Goal: Find specific fact: Find specific fact

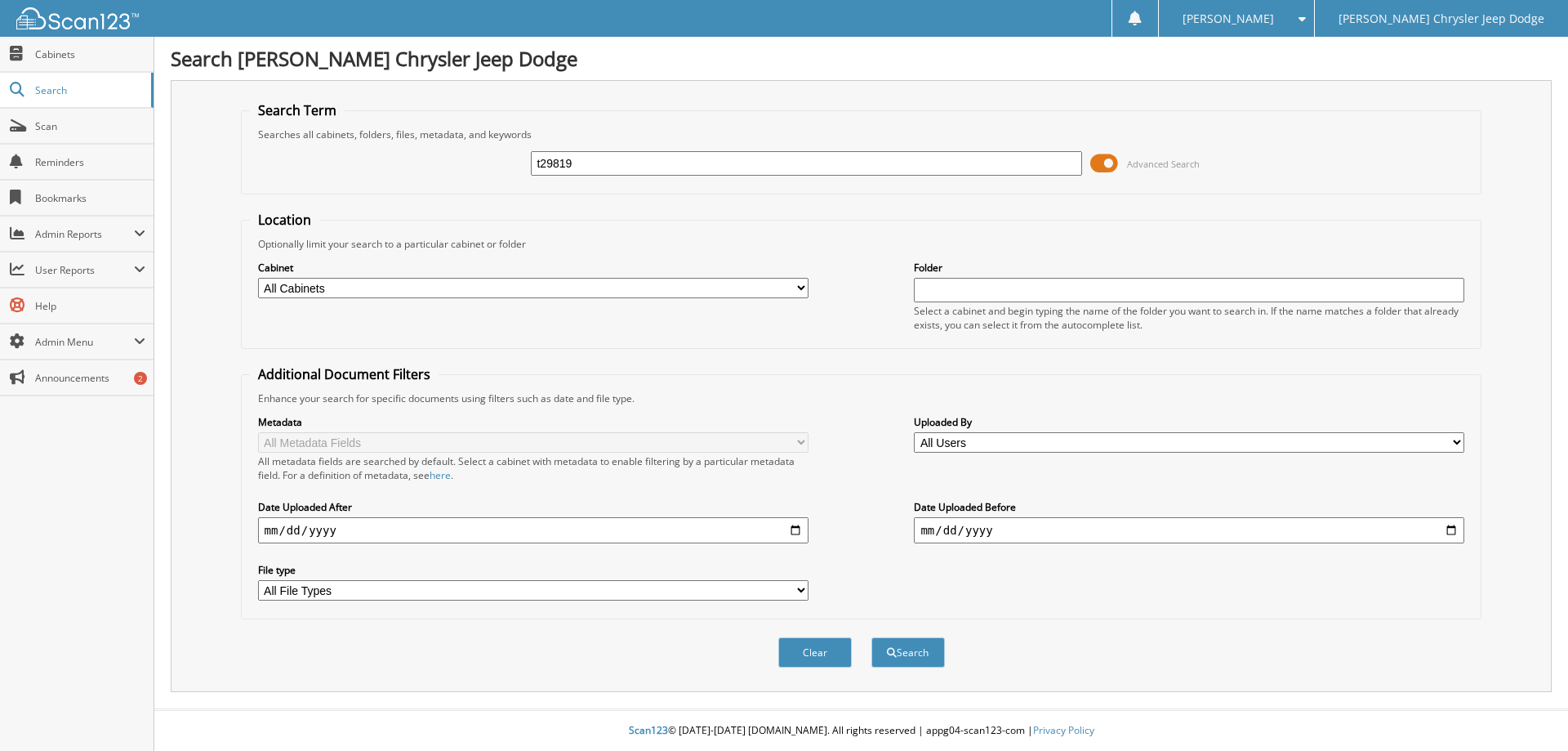
type input "t29819"
click at [871, 637] on button "Search" at bounding box center [908, 652] width 73 height 30
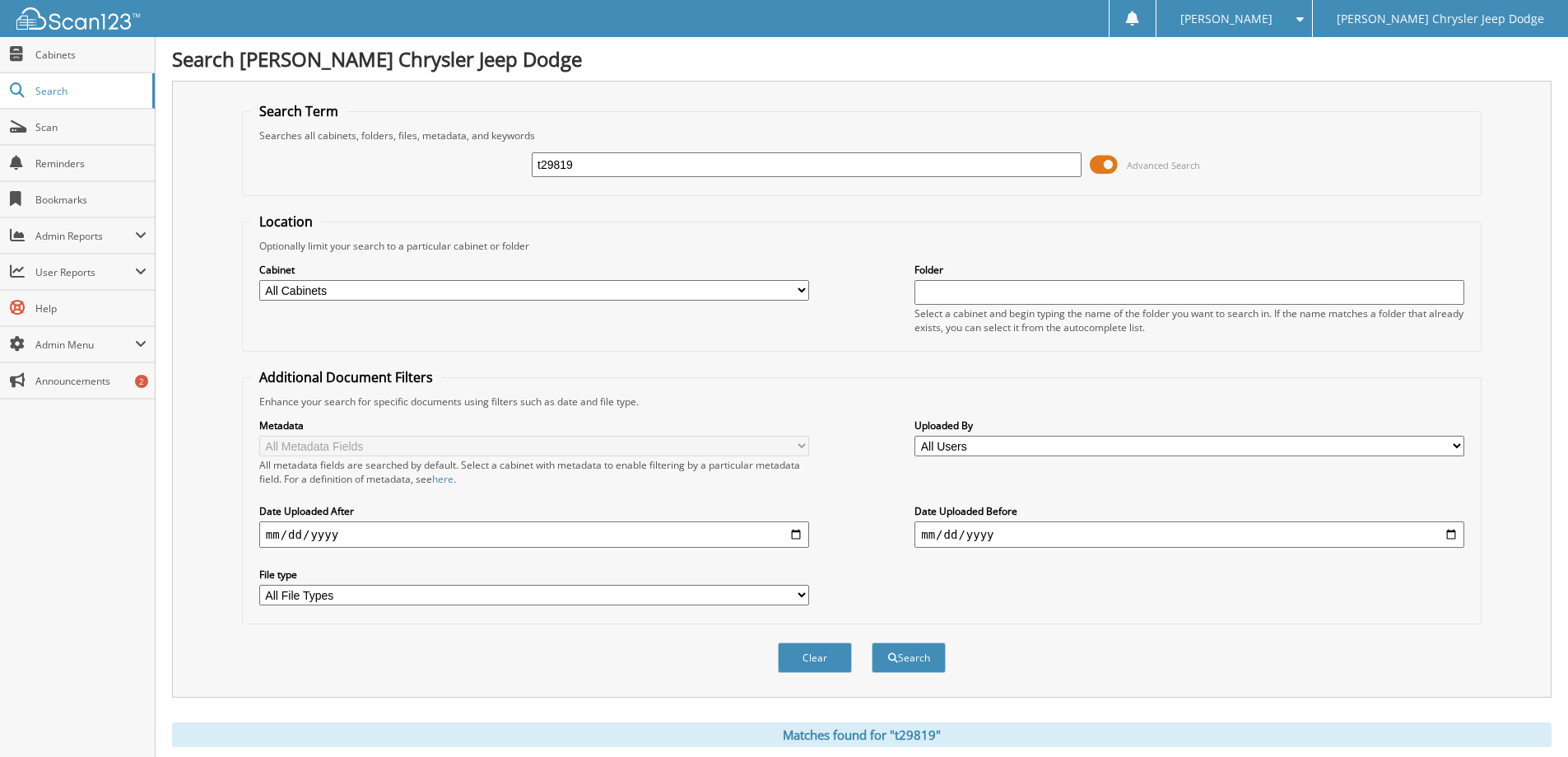
click at [1106, 163] on span at bounding box center [1104, 165] width 28 height 25
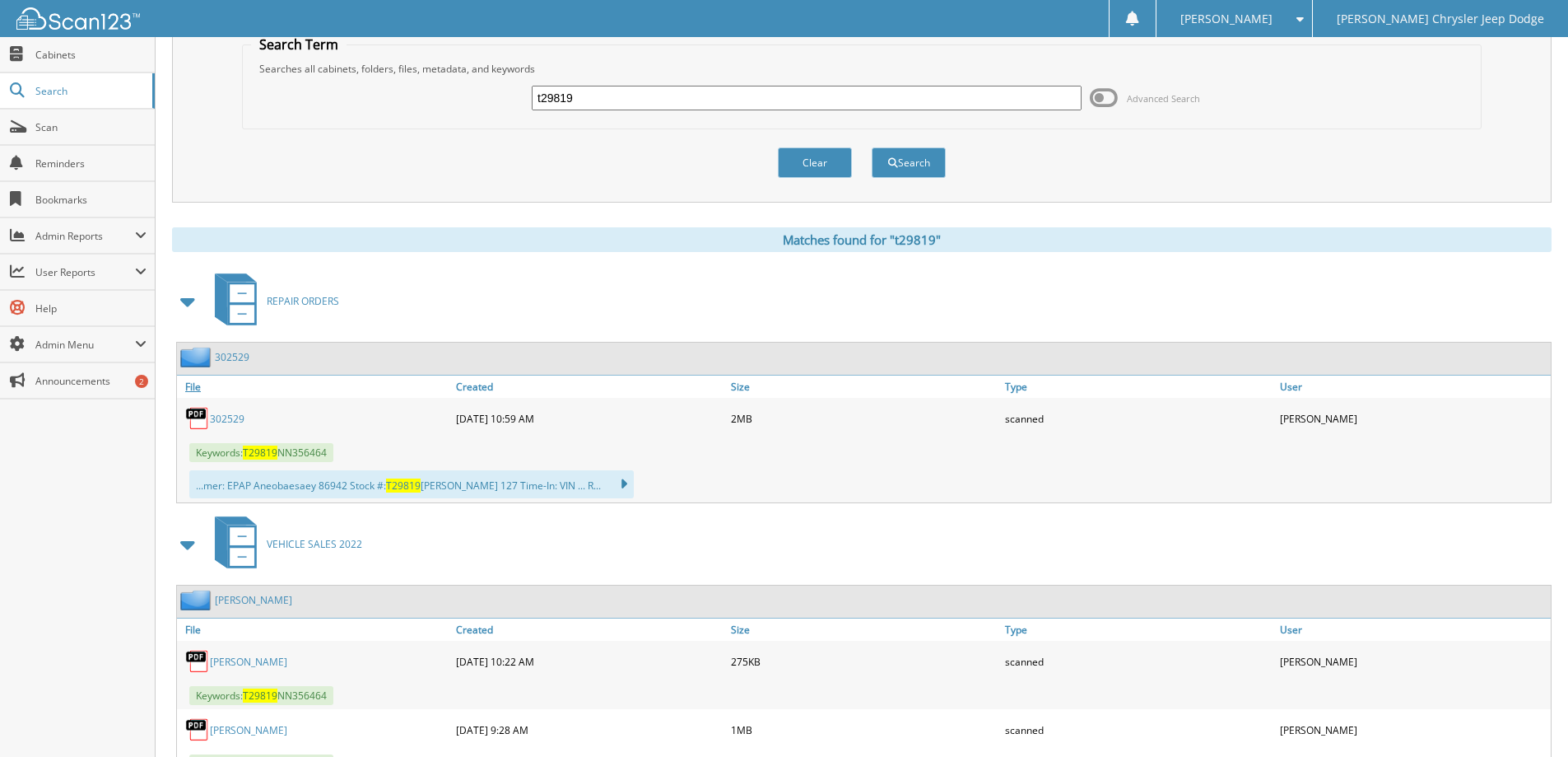
scroll to position [205, 0]
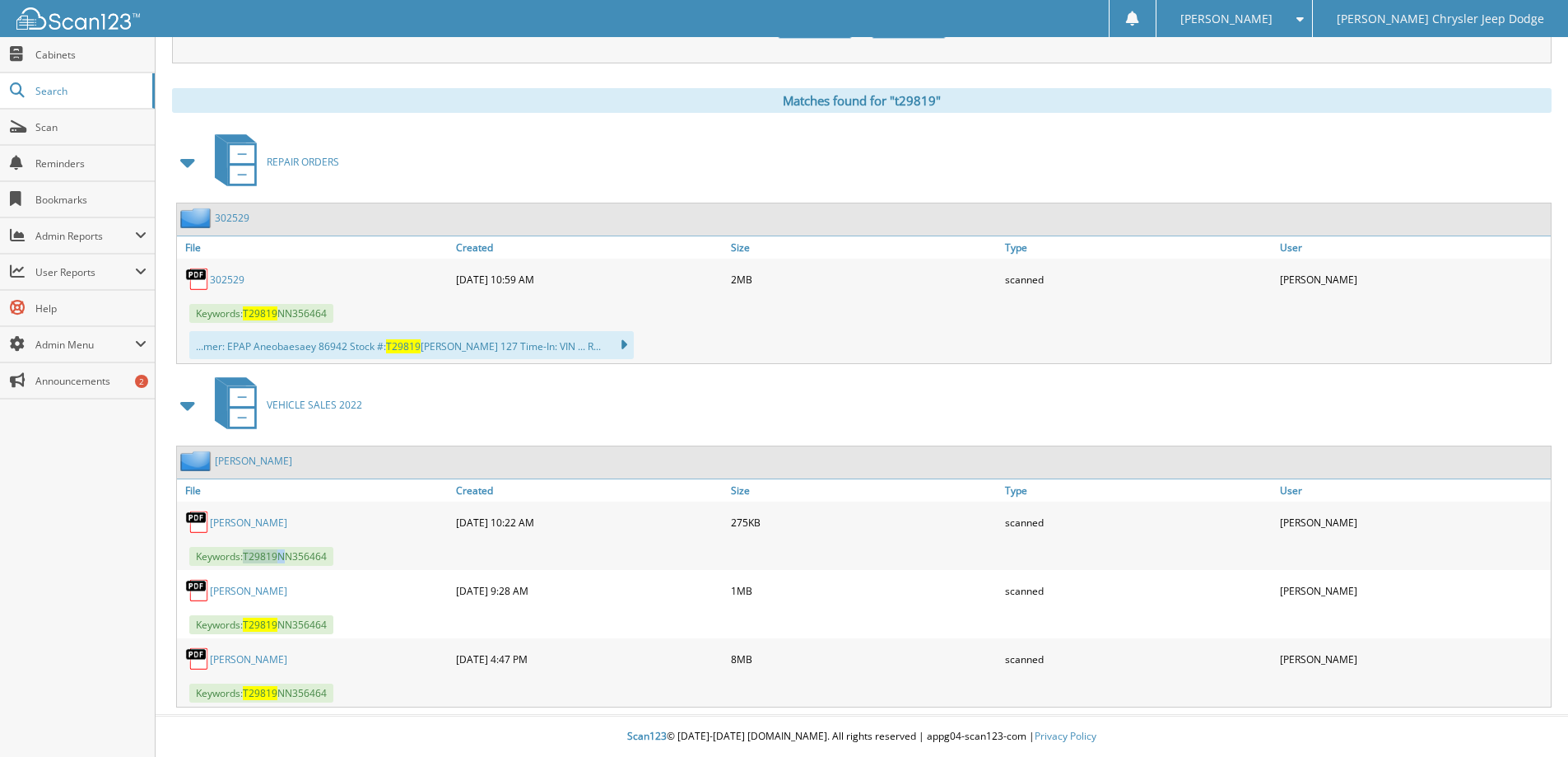
drag, startPoint x: 281, startPoint y: 560, endPoint x: 245, endPoint y: 557, distance: 36.1
click at [245, 557] on span "Keywords: T29819 NN356464" at bounding box center [262, 556] width 144 height 19
copy span "T29819"
